Goal: Browse casually: Explore the website without a specific task or goal

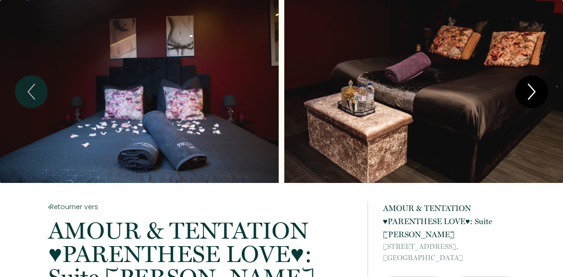
click at [535, 92] on icon "Next" at bounding box center [532, 91] width 7 height 15
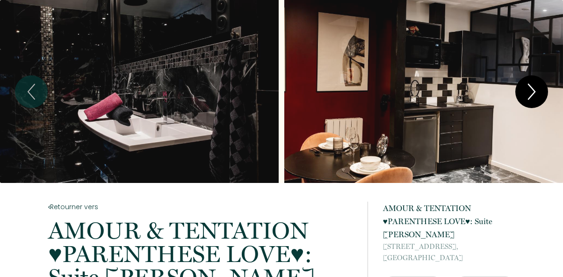
click at [535, 92] on icon "Next" at bounding box center [532, 91] width 7 height 15
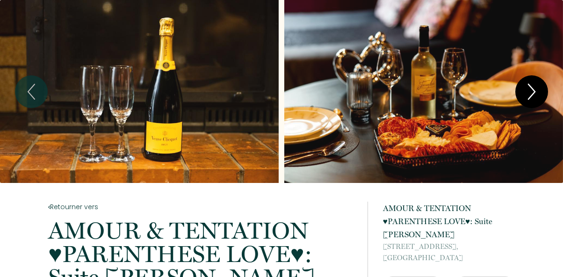
click at [535, 92] on icon "Next" at bounding box center [532, 91] width 7 height 15
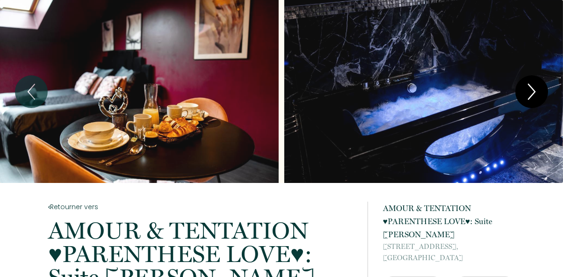
click at [535, 92] on icon "Next" at bounding box center [532, 91] width 7 height 15
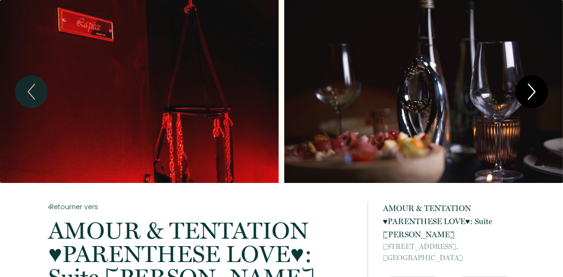
click at [535, 92] on icon "Next" at bounding box center [532, 91] width 7 height 15
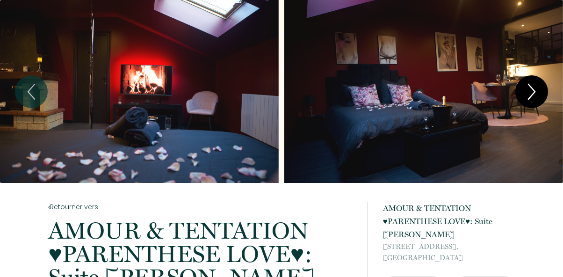
click at [535, 92] on icon "Next" at bounding box center [532, 91] width 7 height 15
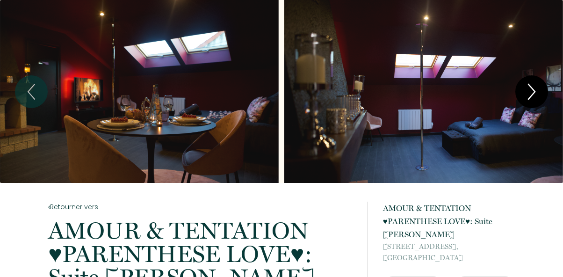
click at [535, 92] on icon "Next" at bounding box center [532, 91] width 7 height 15
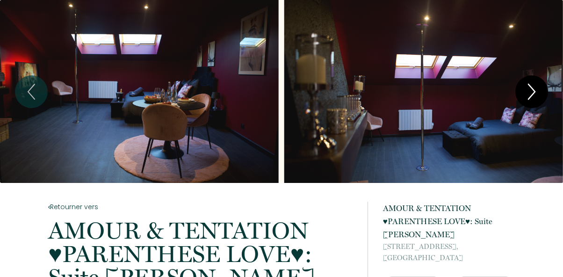
click at [535, 92] on icon "Next" at bounding box center [532, 91] width 7 height 15
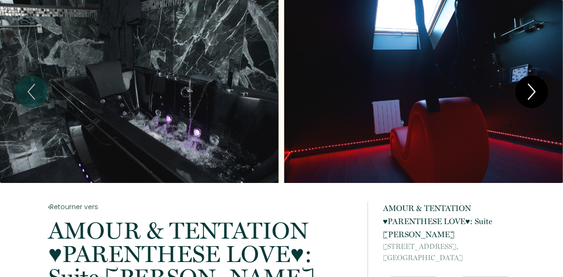
click at [535, 92] on icon "Next" at bounding box center [532, 91] width 7 height 15
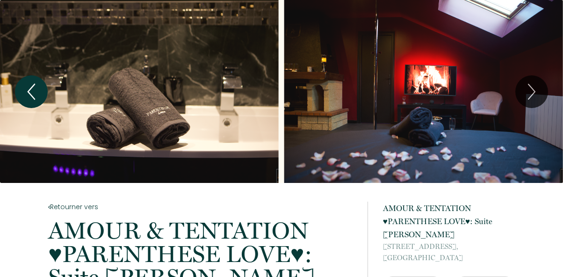
click at [33, 87] on icon "Previous" at bounding box center [32, 92] width 20 height 28
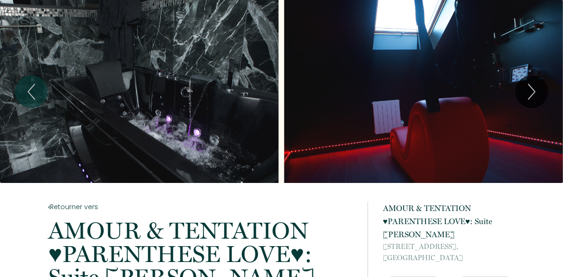
click at [473, 58] on div "Slideshow" at bounding box center [423, 91] width 279 height 183
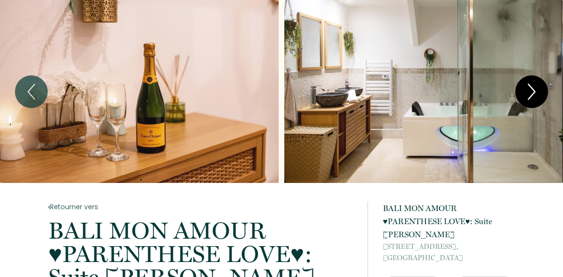
click at [529, 81] on icon "Next" at bounding box center [532, 92] width 20 height 28
